Goal: Information Seeking & Learning: Learn about a topic

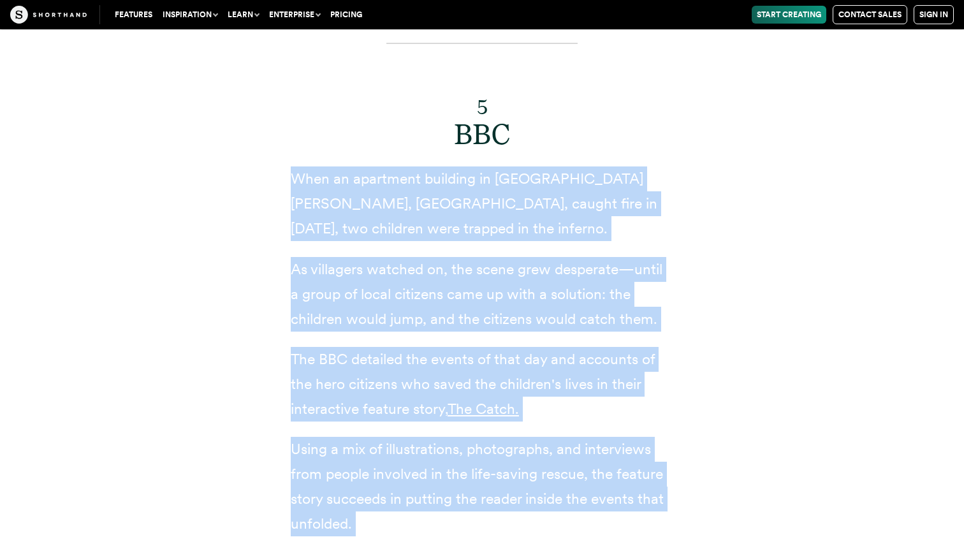
scroll to position [9320, 0]
drag, startPoint x: 297, startPoint y: 165, endPoint x: 555, endPoint y: 509, distance: 430.1
click at [555, 509] on div "5 BBC When an apartment building in La Villeneuve, France, caught fire in 2020,…" at bounding box center [482, 337] width 383 height 630
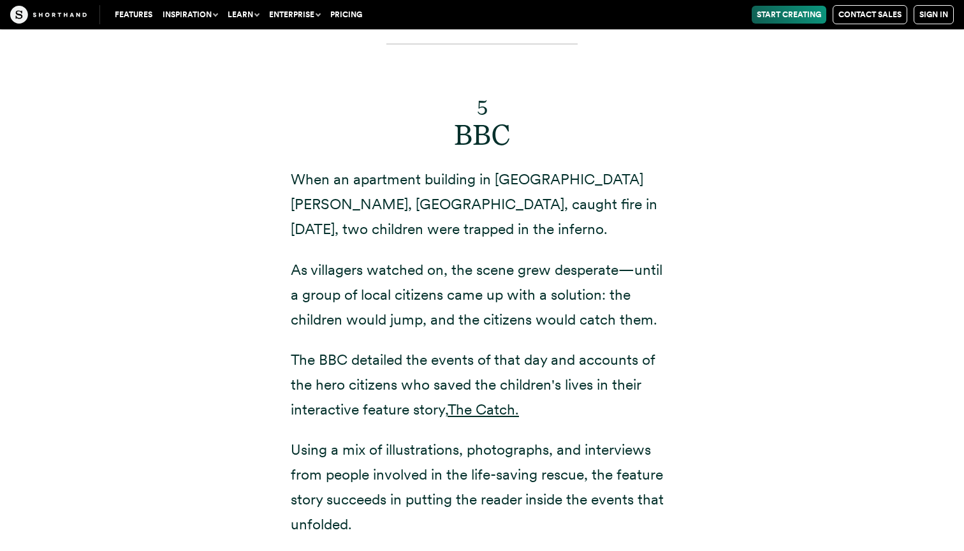
click at [723, 408] on div "5 BBC When an apartment building in La Villeneuve, France, caught fire in 2020,…" at bounding box center [481, 352] width 867 height 701
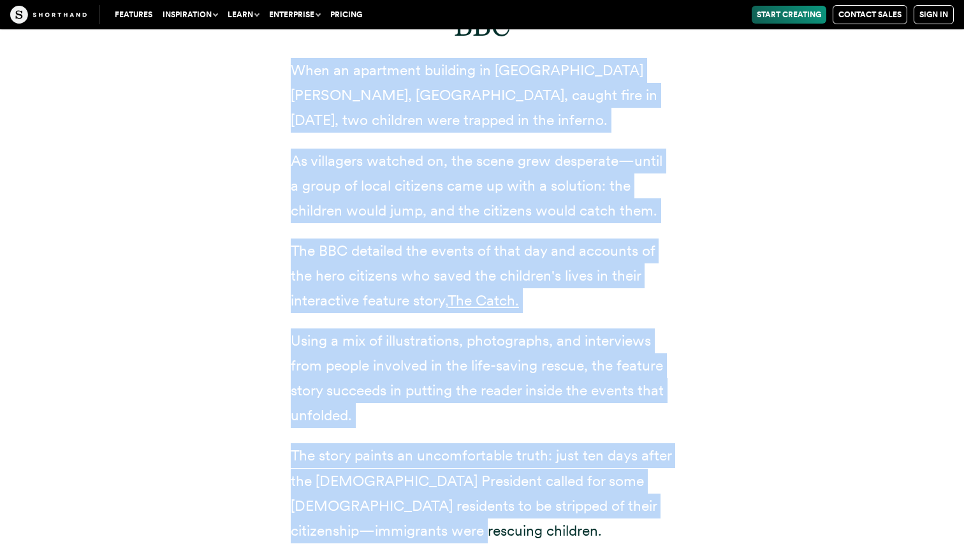
scroll to position [9433, 0]
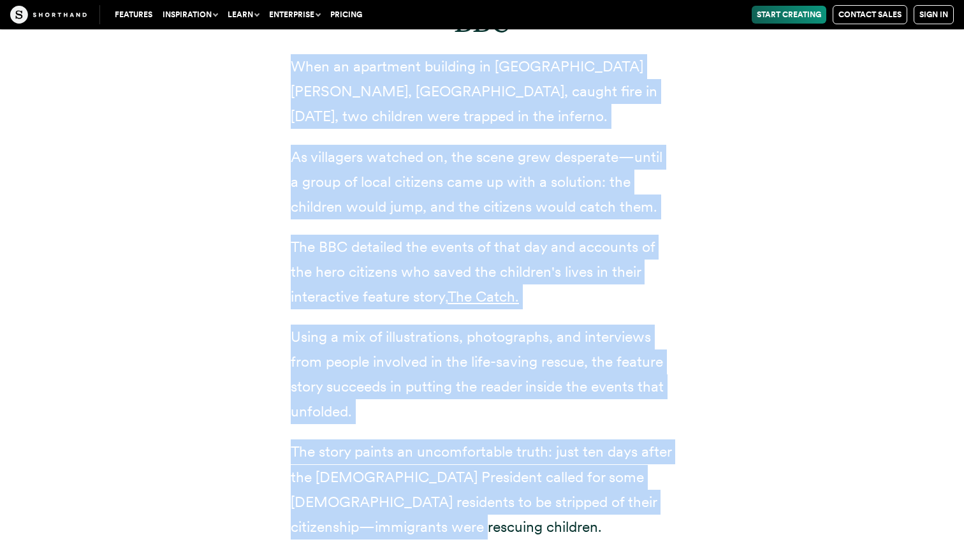
drag, startPoint x: 292, startPoint y: 87, endPoint x: 558, endPoint y: 393, distance: 405.5
click at [558, 393] on div "5 BBC When an apartment building in La Villeneuve, France, caught fire in 2020,…" at bounding box center [482, 224] width 383 height 630
copy div "When an apartment building in La Villeneuve, France, caught fire in 2020, two c…"
click at [774, 133] on div "5 BBC When an apartment building in La Villeneuve, France, caught fire in 2020,…" at bounding box center [481, 239] width 867 height 701
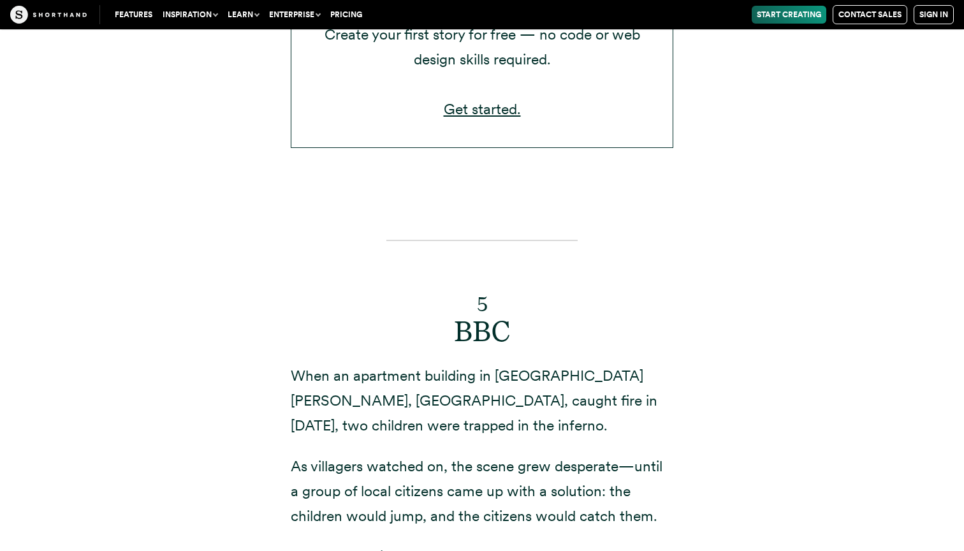
scroll to position [9123, 0]
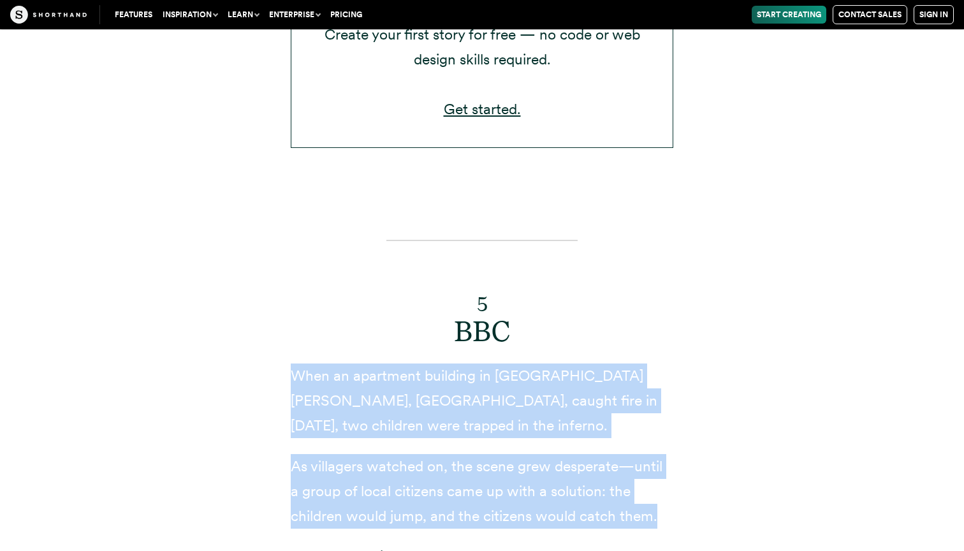
drag, startPoint x: 288, startPoint y: 236, endPoint x: 663, endPoint y: 378, distance: 401.1
click at [663, 378] on div "5 BBC When an apartment building in La Villeneuve, France, caught fire in 2020,…" at bounding box center [482, 548] width 434 height 701
copy div "When an apartment building in La Villeneuve, France, caught fire in 2020, two c…"
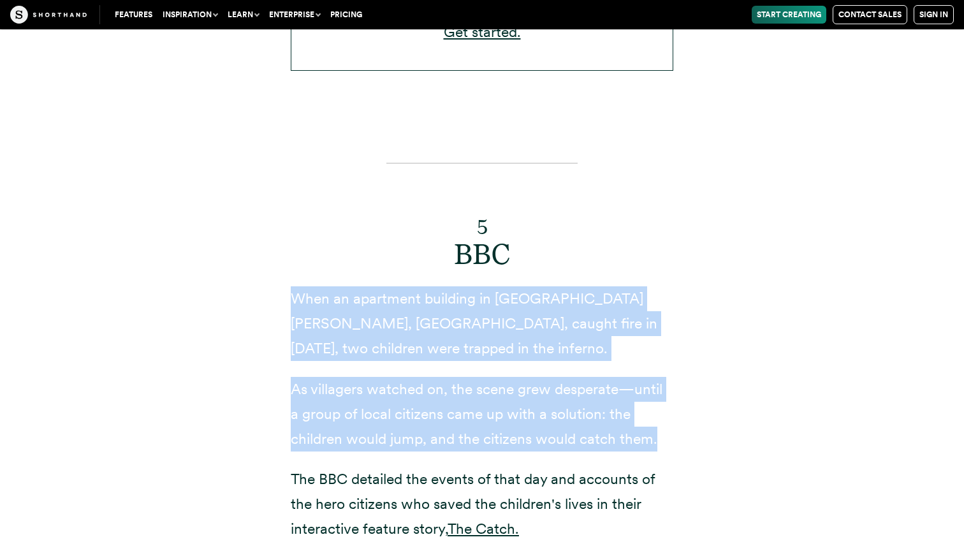
scroll to position [9214, 0]
